Goal: Information Seeking & Learning: Learn about a topic

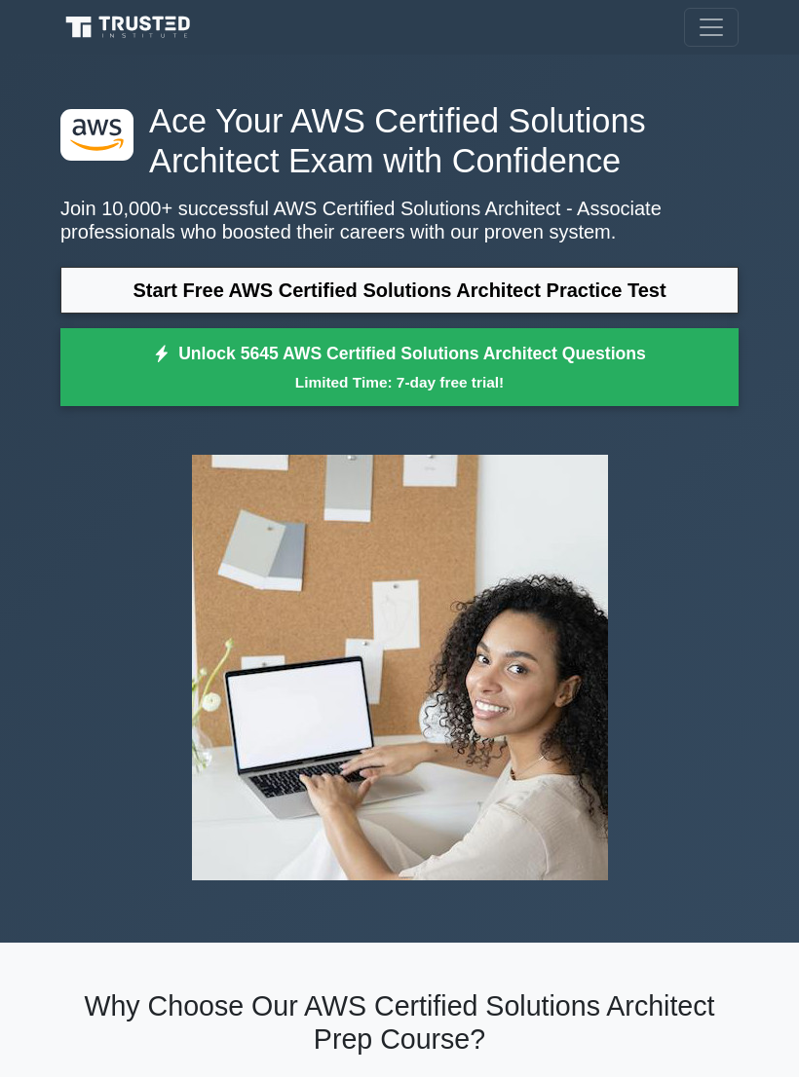
click at [623, 310] on link "Start Free AWS Certified Solutions Architect Practice Test" at bounding box center [399, 290] width 678 height 47
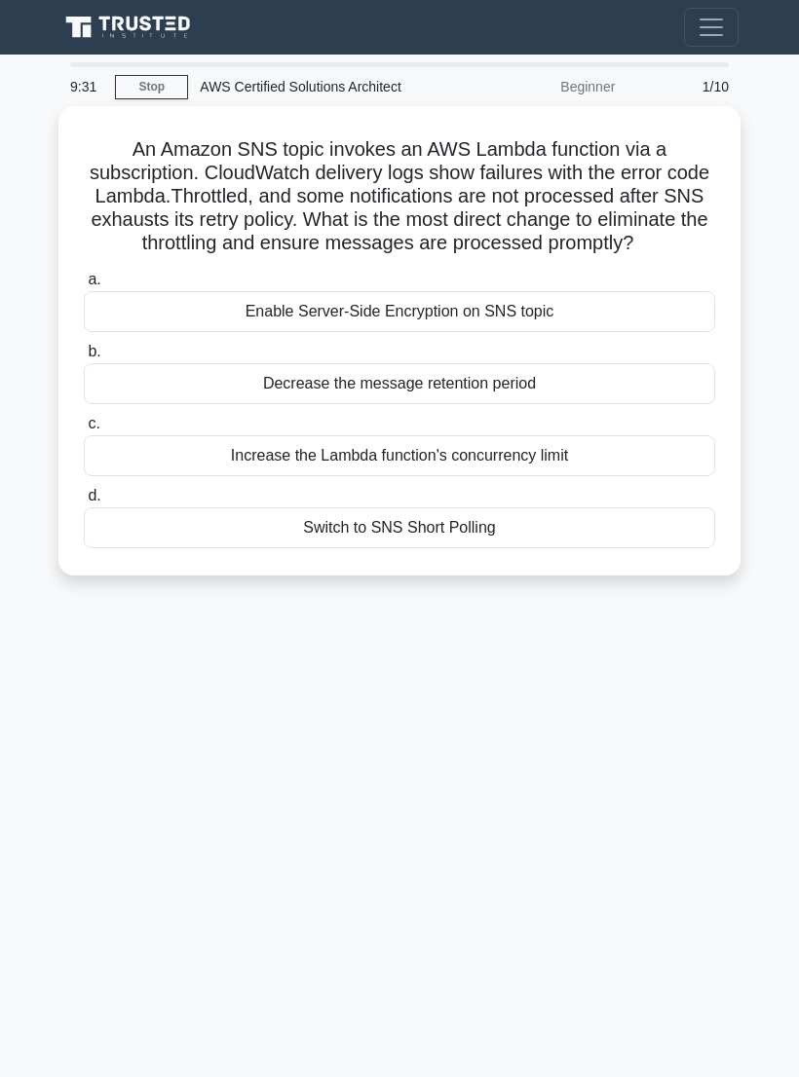
click at [185, 326] on div "Enable Server-Side Encryption on SNS topic" at bounding box center [399, 311] width 631 height 41
click at [84, 286] on input "a. Enable Server-Side Encryption on SNS topic" at bounding box center [84, 280] width 0 height 13
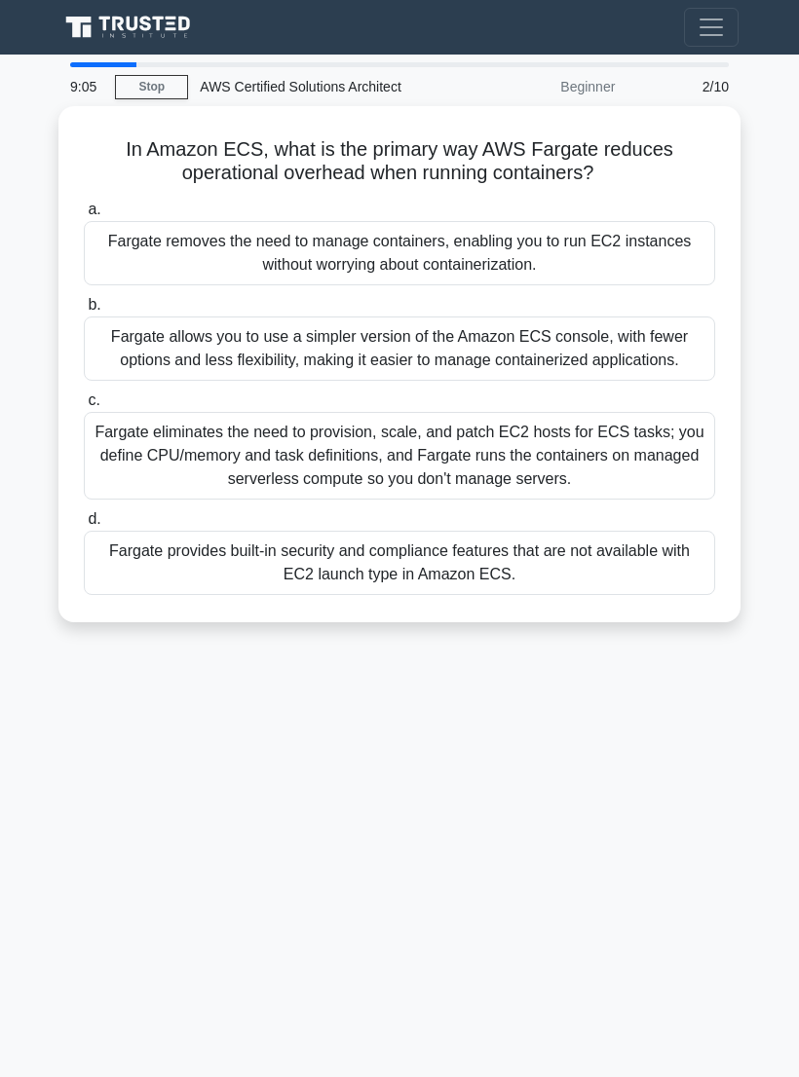
scroll to position [19, 0]
click at [141, 449] on div "Fargate eliminates the need to provision, scale, and patch EC2 hosts for ECS ta…" at bounding box center [399, 456] width 631 height 88
click at [84, 407] on input "c. Fargate eliminates the need to provision, scale, and patch EC2 hosts for ECS…" at bounding box center [84, 400] width 0 height 13
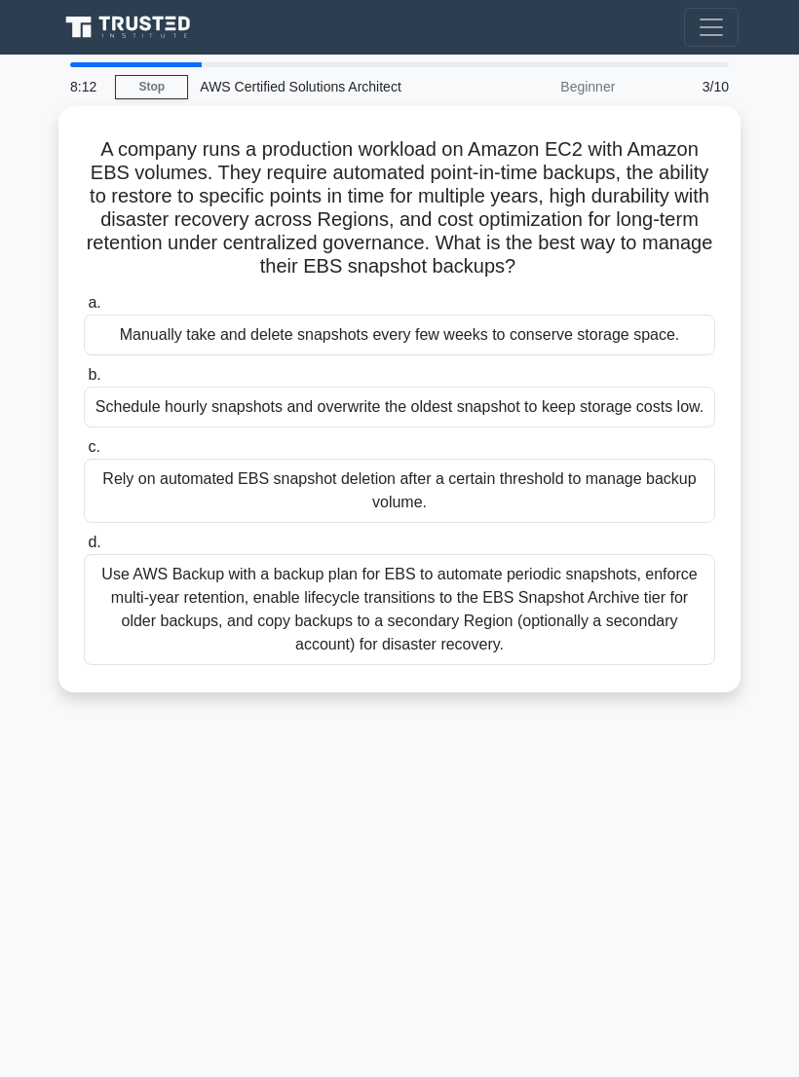
click at [243, 640] on div "Use AWS Backup with a backup plan for EBS to automate periodic snapshots, enfor…" at bounding box center [399, 609] width 631 height 111
click at [84, 549] on input "d. Use AWS Backup with a backup plan for EBS to automate periodic snapshots, en…" at bounding box center [84, 543] width 0 height 13
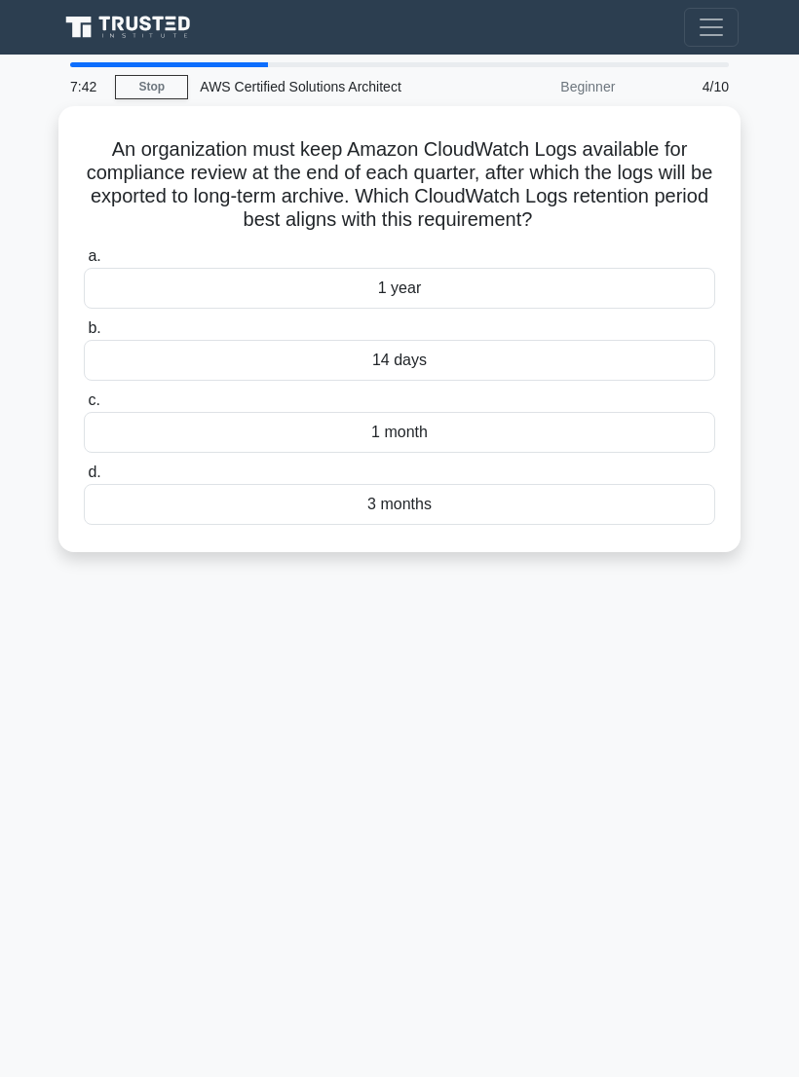
click at [233, 517] on div "3 months" at bounding box center [399, 504] width 631 height 41
click at [84, 479] on input "d. 3 months" at bounding box center [84, 473] width 0 height 13
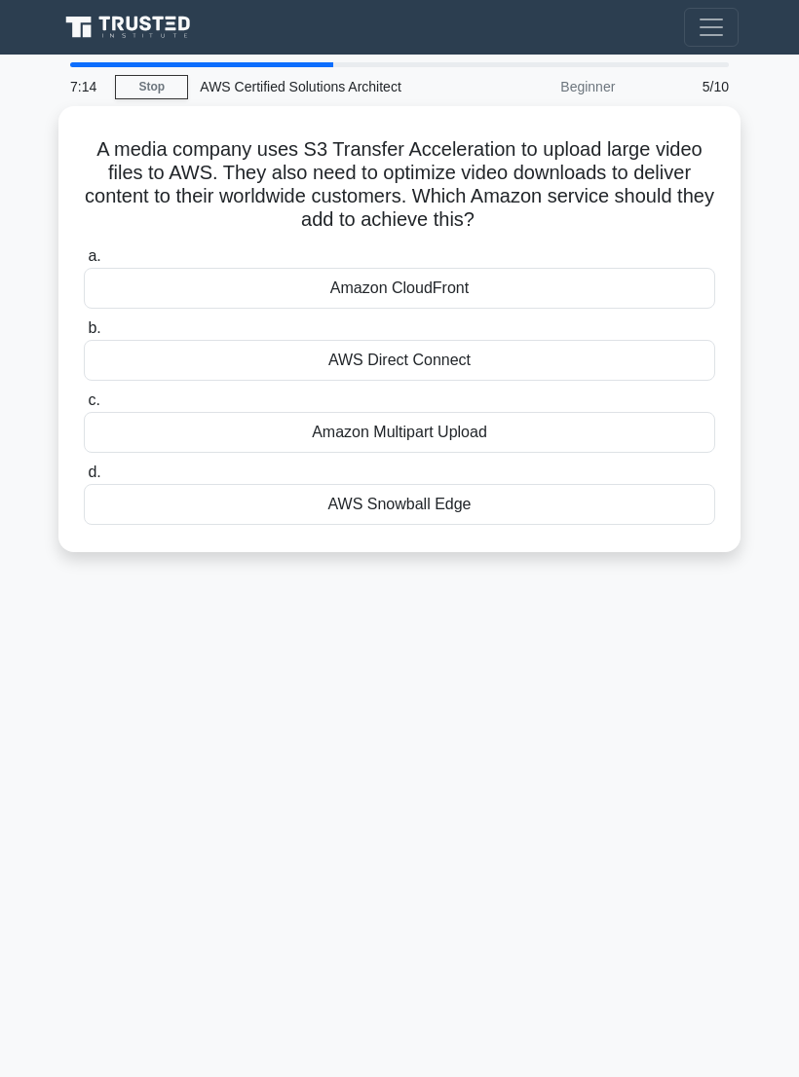
click at [224, 268] on div "Amazon CloudFront" at bounding box center [399, 288] width 631 height 41
click at [84, 263] on input "a. Amazon CloudFront" at bounding box center [84, 256] width 0 height 13
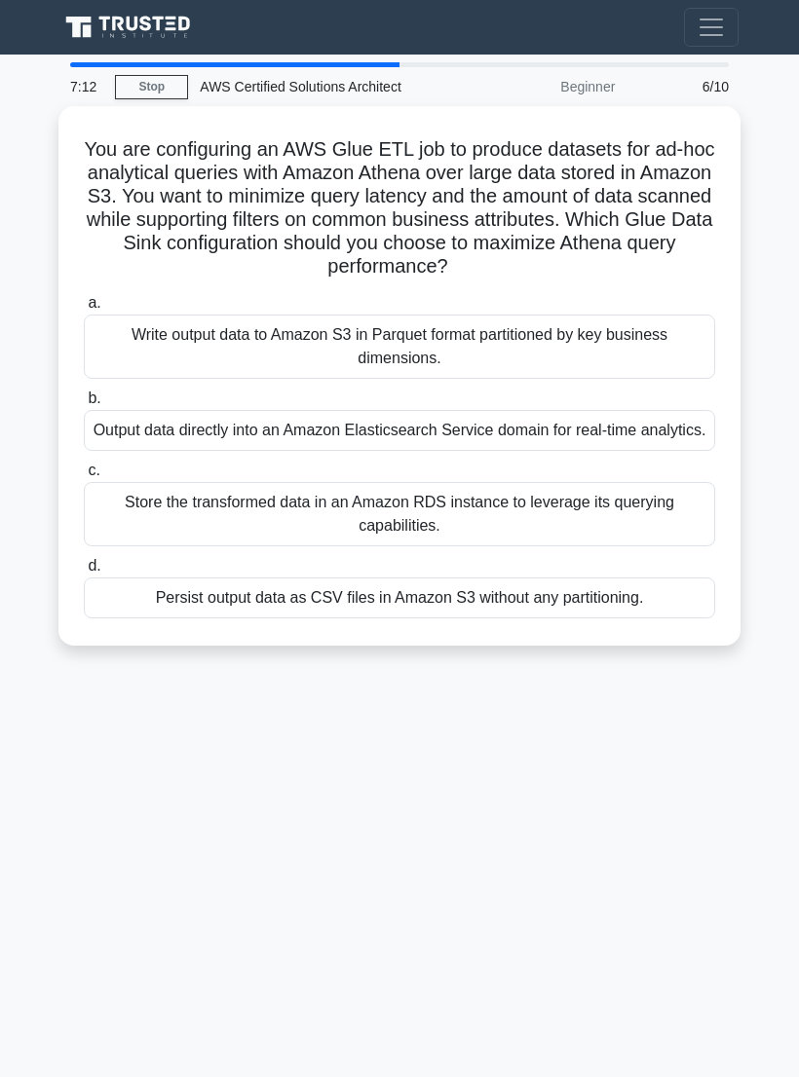
click at [230, 325] on div "Write output data to Amazon S3 in Parquet format partitioned by key business di…" at bounding box center [399, 347] width 631 height 64
click at [84, 310] on input "a. Write output data to Amazon S3 in Parquet format partitioned by key business…" at bounding box center [84, 303] width 0 height 13
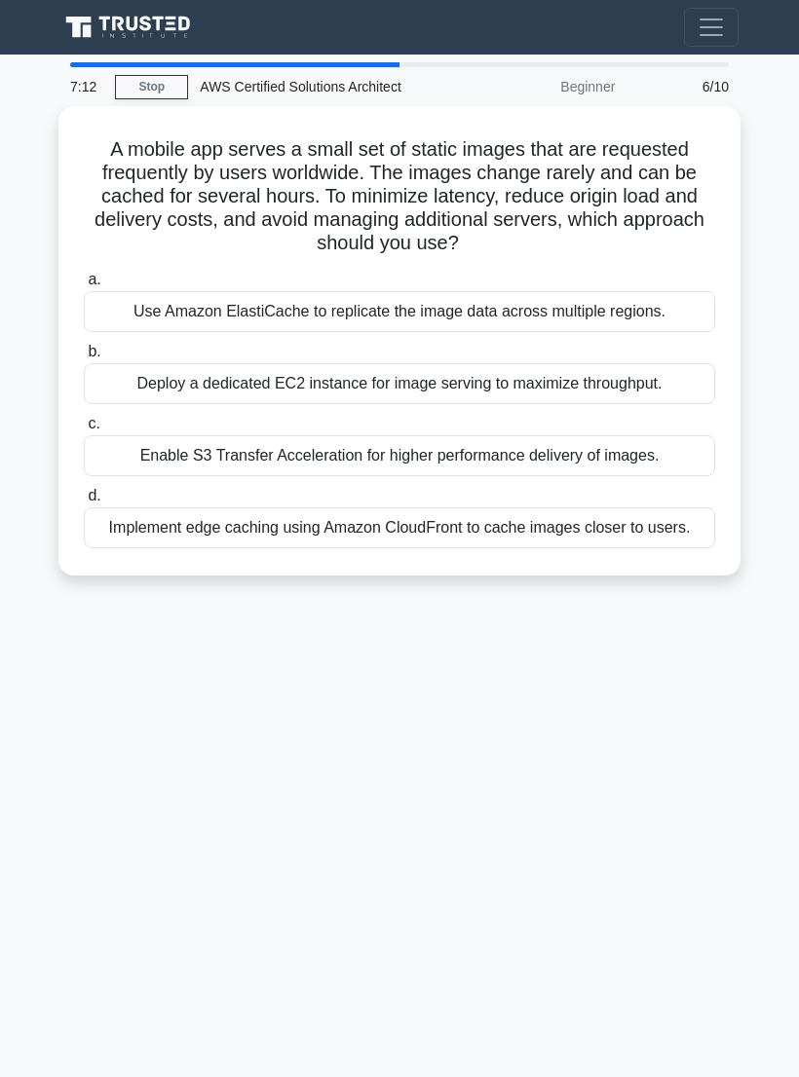
click at [231, 291] on div "Use Amazon ElastiCache to replicate the image data across multiple regions." at bounding box center [399, 311] width 631 height 41
click at [84, 286] on input "a. Use Amazon ElastiCache to replicate the image data across multiple regions." at bounding box center [84, 280] width 0 height 13
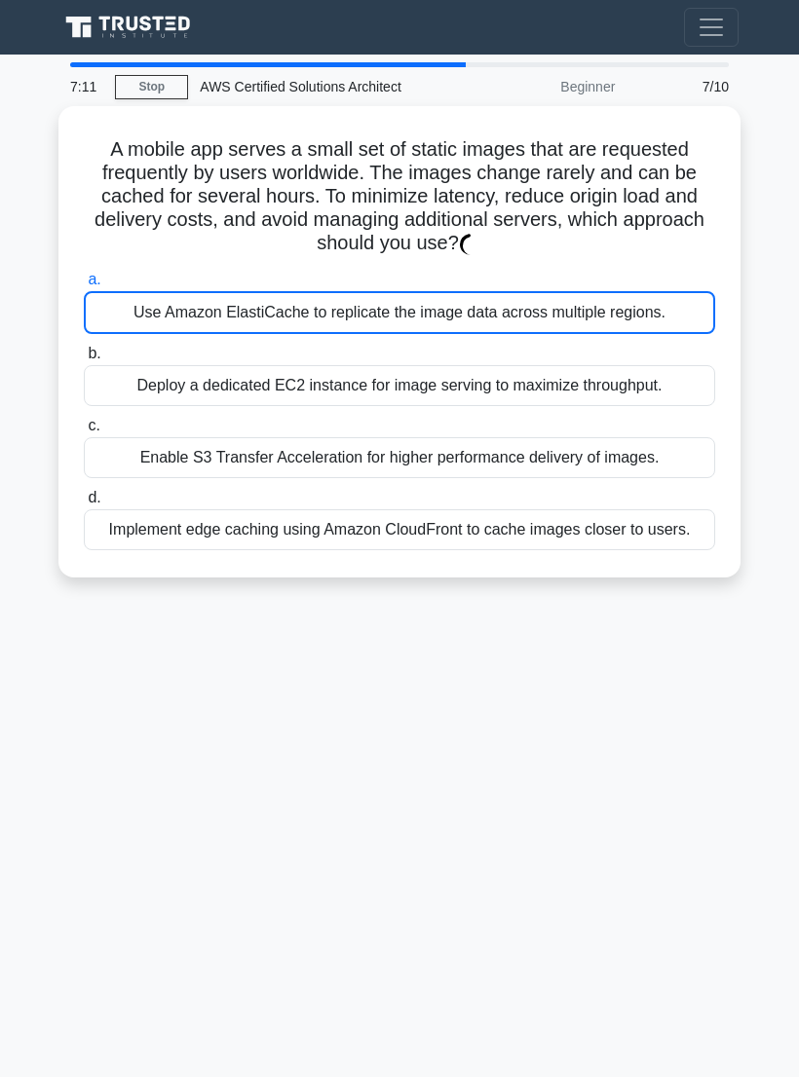
click at [226, 291] on div "Use Amazon ElastiCache to replicate the image data across multiple regions." at bounding box center [399, 312] width 631 height 43
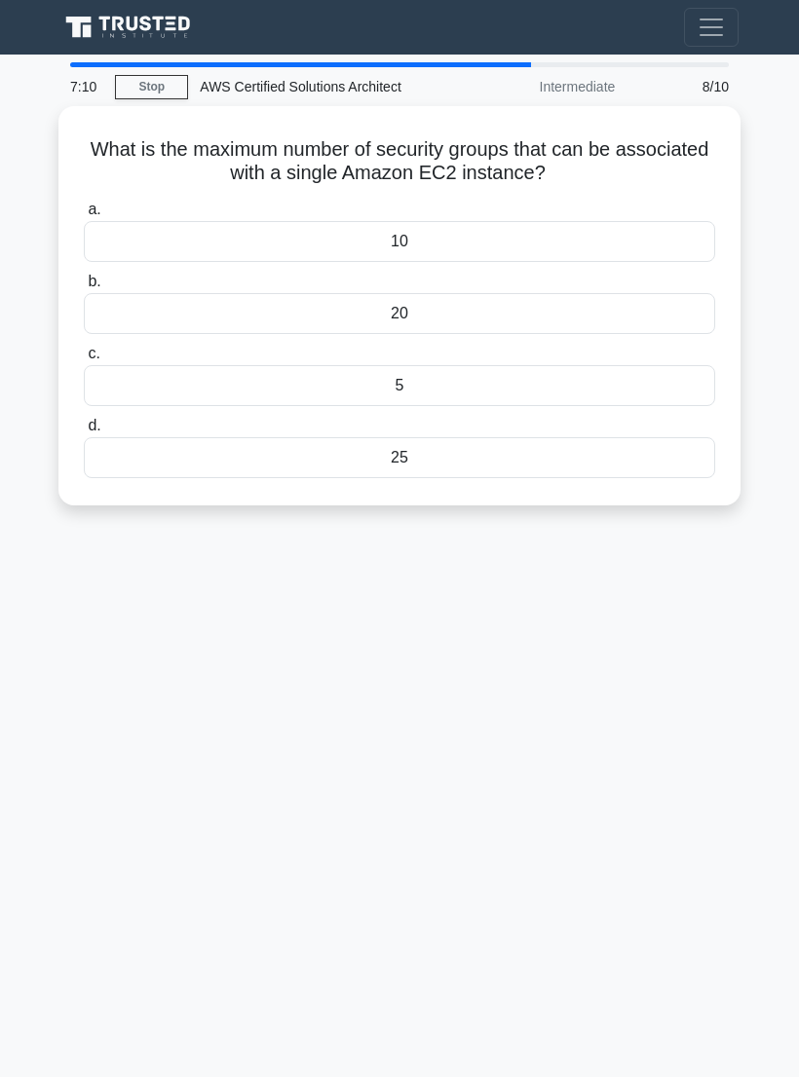
click at [233, 270] on label "b. 20" at bounding box center [399, 302] width 631 height 64
click at [84, 276] on input "b. 20" at bounding box center [84, 282] width 0 height 13
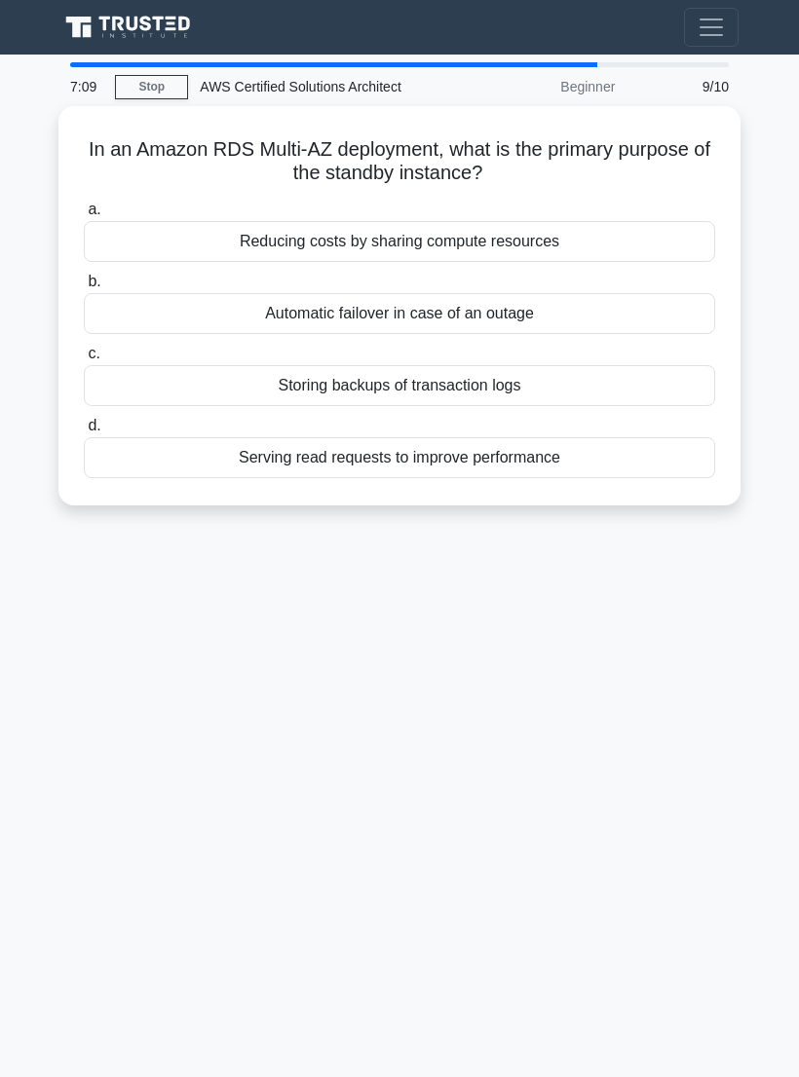
click at [214, 237] on div "Reducing costs by sharing compute resources" at bounding box center [399, 241] width 631 height 41
click at [84, 216] on input "a. Reducing costs by sharing compute resources" at bounding box center [84, 210] width 0 height 13
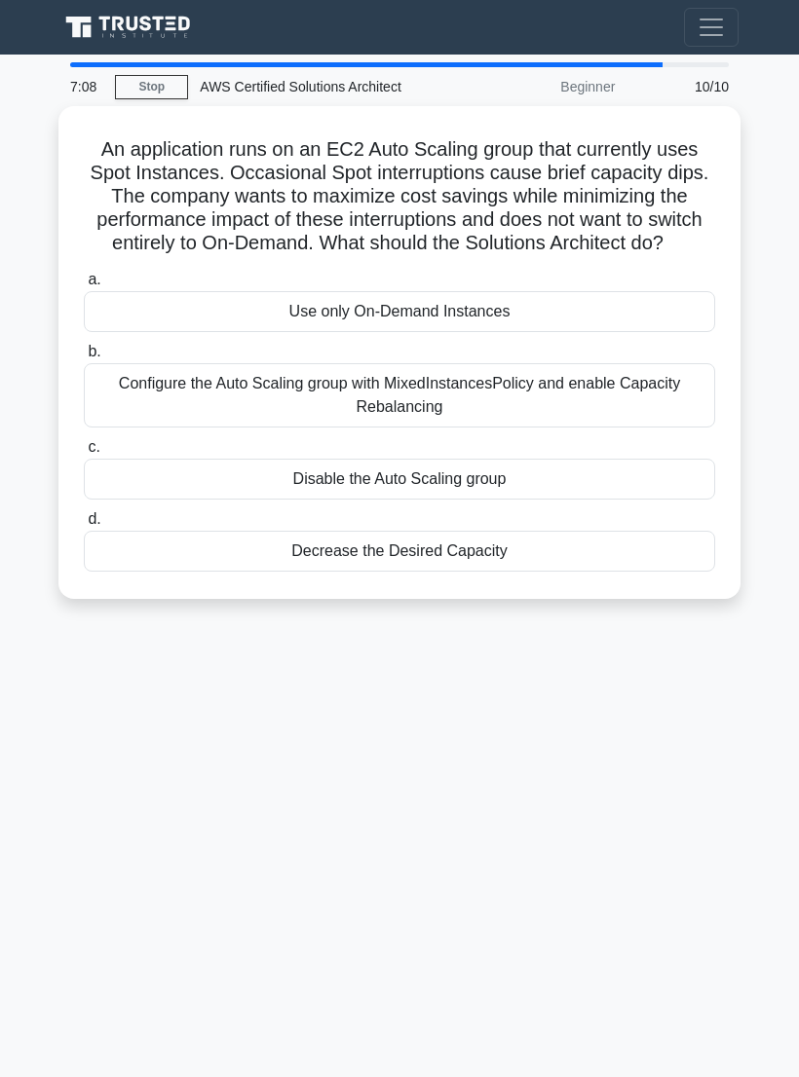
click at [243, 286] on label "a. Use only On-Demand Instances" at bounding box center [399, 300] width 631 height 64
click at [84, 286] on input "a. Use only On-Demand Instances" at bounding box center [84, 280] width 0 height 13
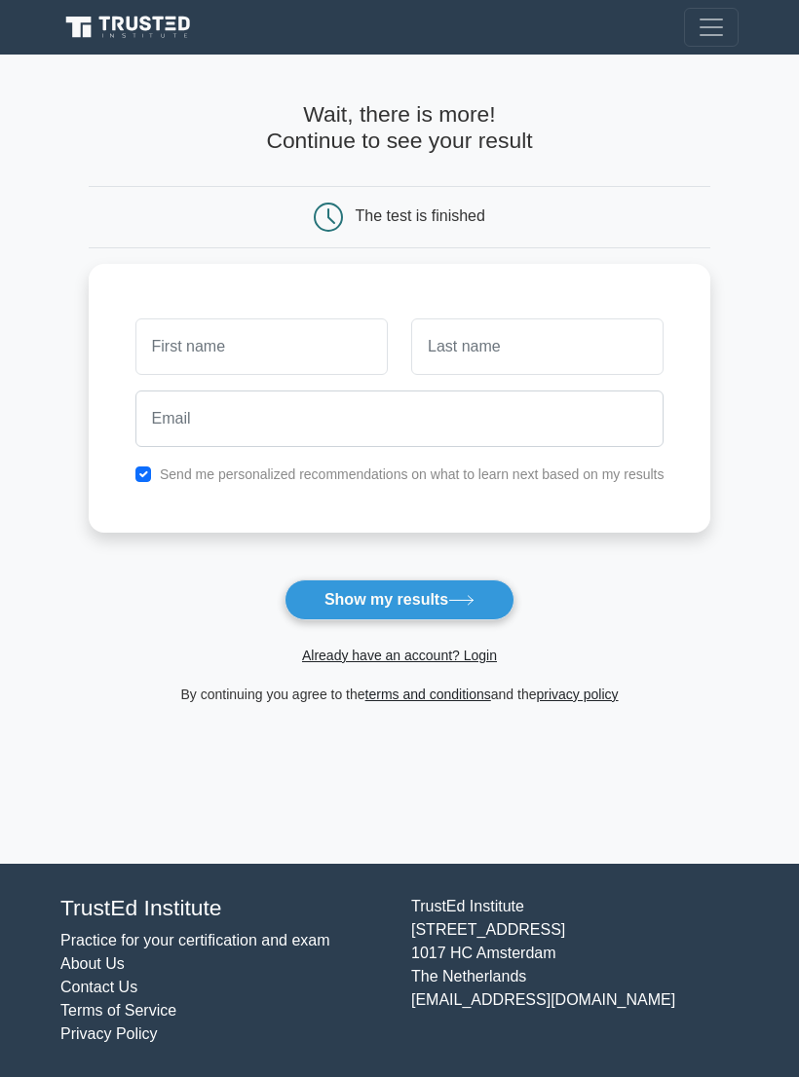
click at [372, 611] on button "Show my results" at bounding box center [399, 600] width 230 height 41
type input "Kk"
click at [550, 346] on input "text" at bounding box center [537, 346] width 252 height 56
type input "Mm"
click at [442, 601] on button "Show my results" at bounding box center [399, 600] width 230 height 41
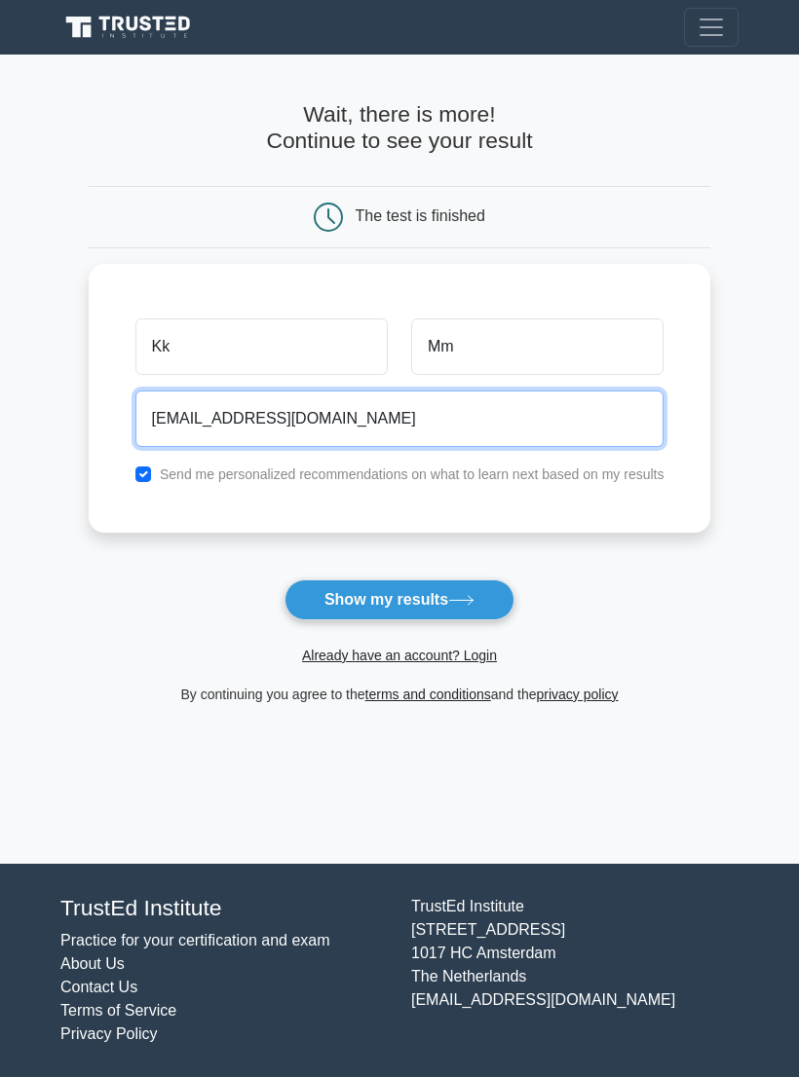
type input "[EMAIL_ADDRESS][DOMAIN_NAME]"
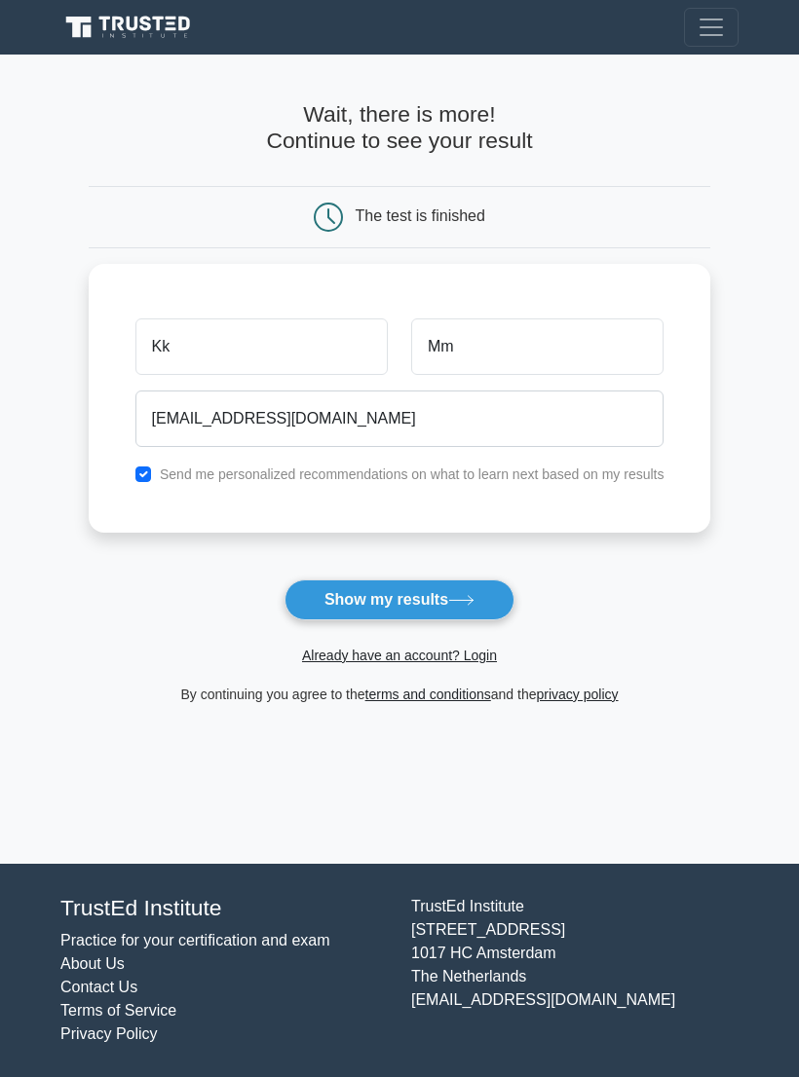
click at [461, 605] on icon at bounding box center [461, 600] width 26 height 11
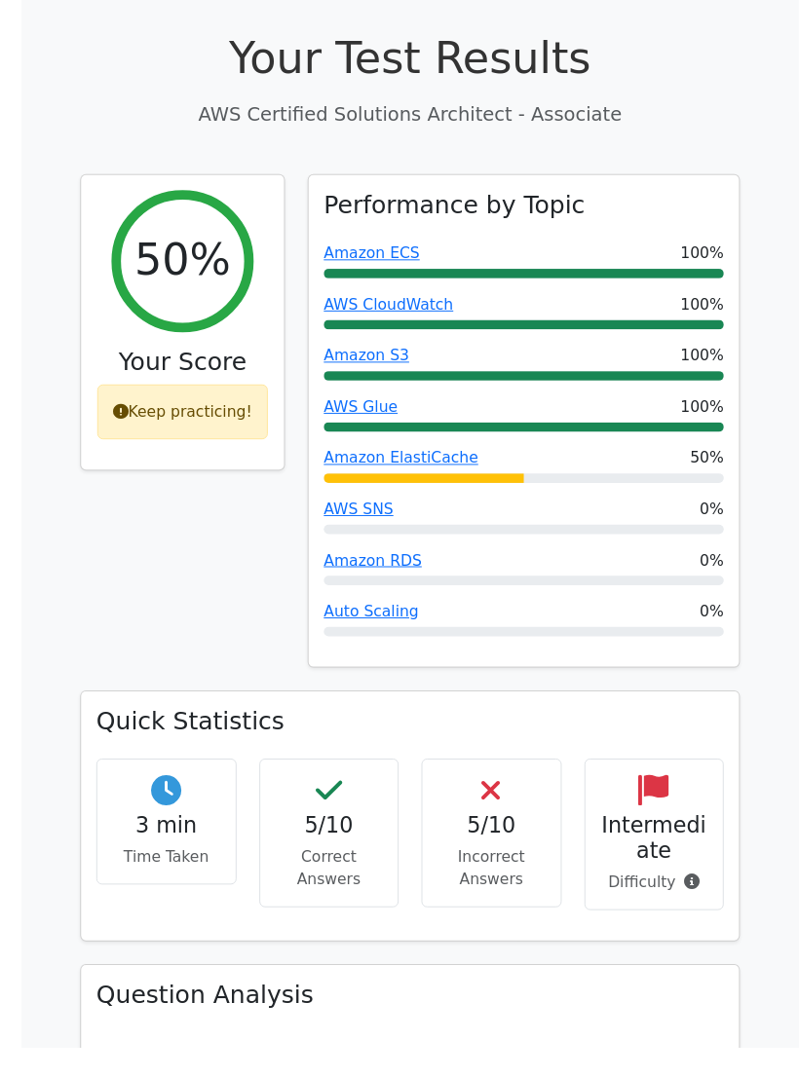
scroll to position [732, 0]
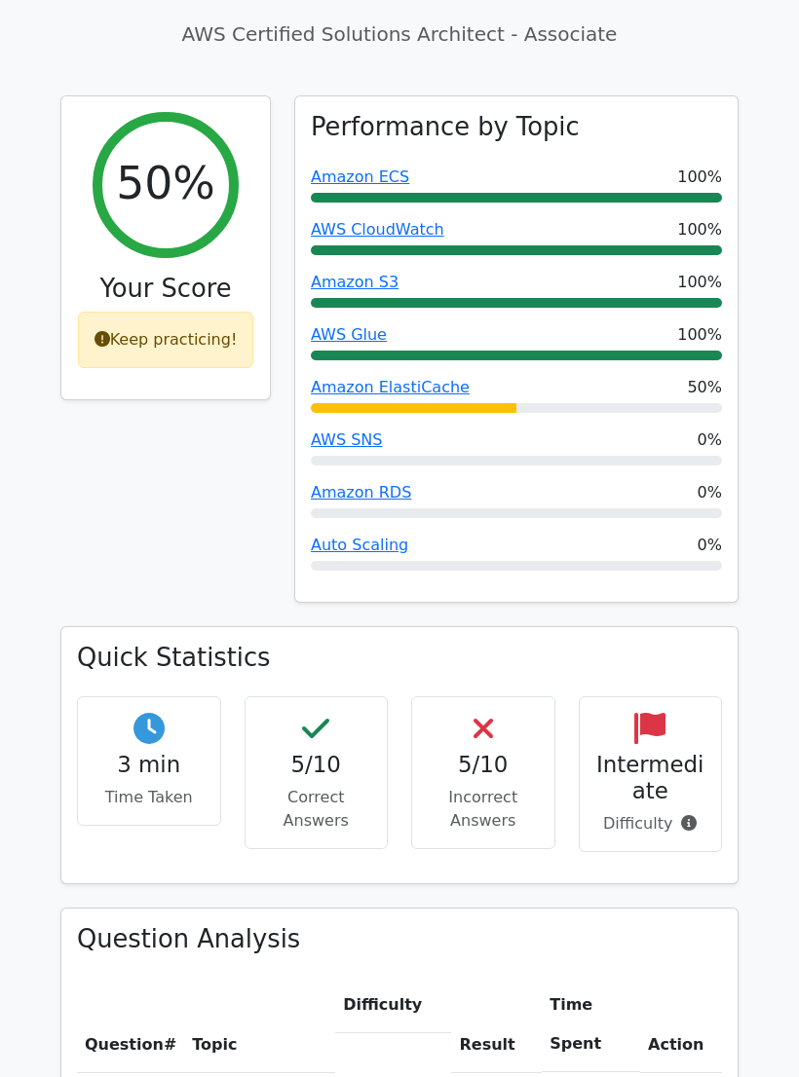
click at [299, 786] on p "Correct Answers" at bounding box center [316, 809] width 111 height 47
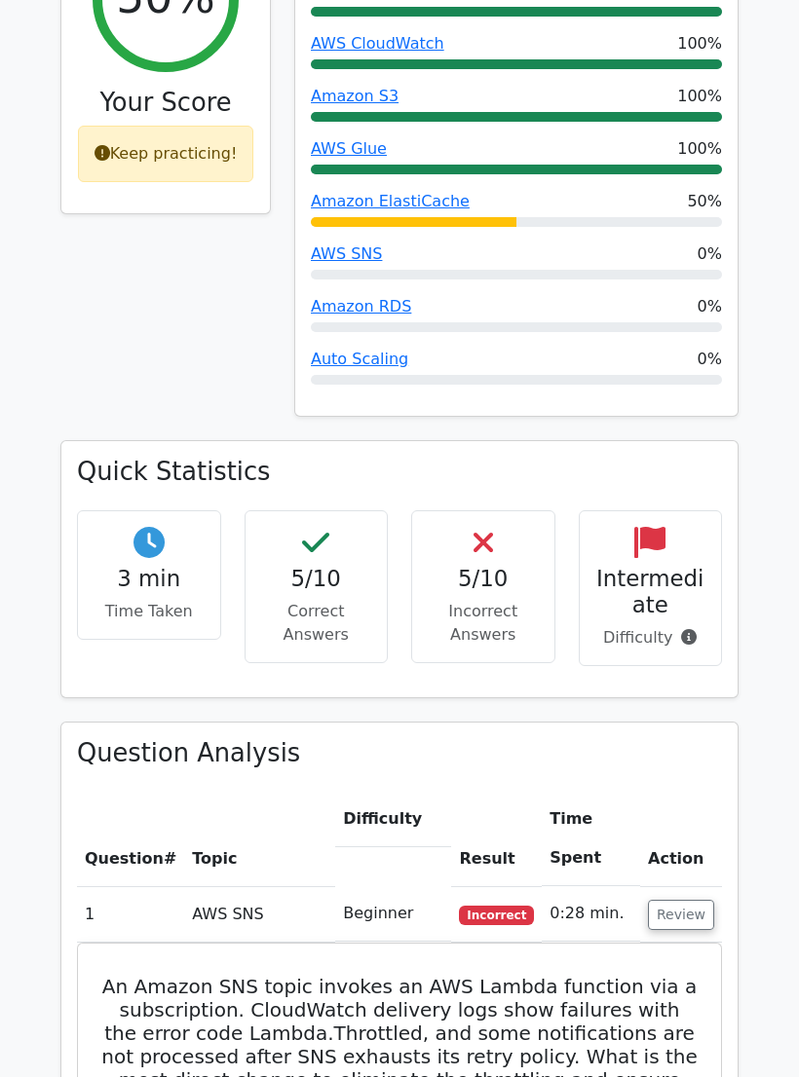
scroll to position [917, 0]
